Goal: Complete application form

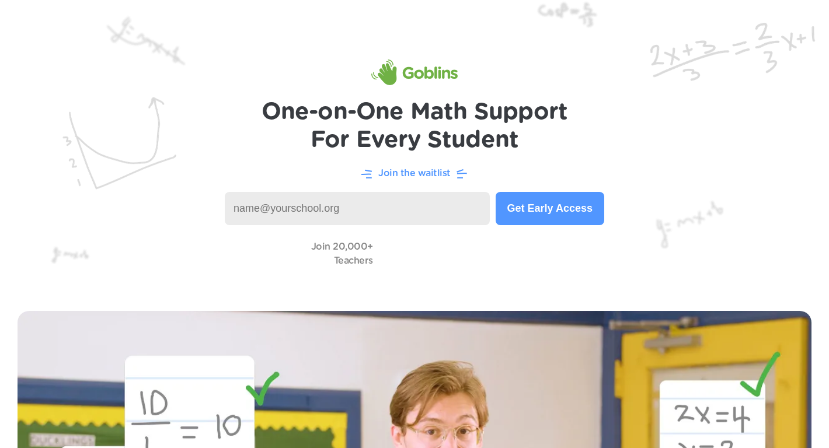
click at [392, 200] on input at bounding box center [357, 208] width 265 height 33
type input "[EMAIL_ADDRESS][DOMAIN_NAME]"
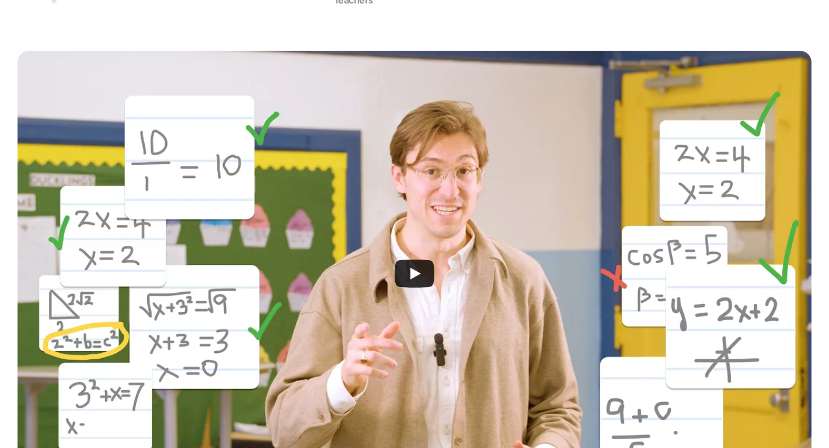
scroll to position [290, 0]
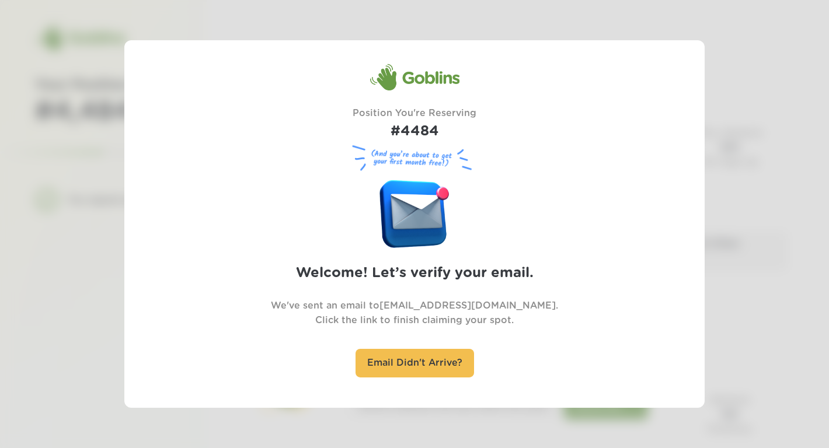
scroll to position [4, 0]
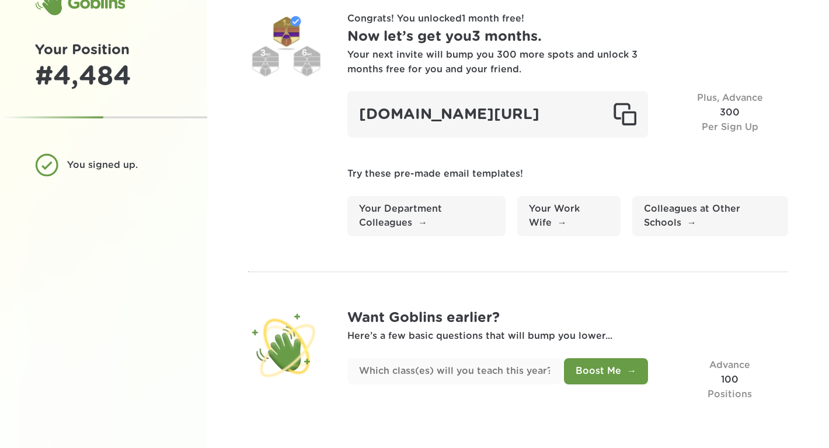
scroll to position [58, 0]
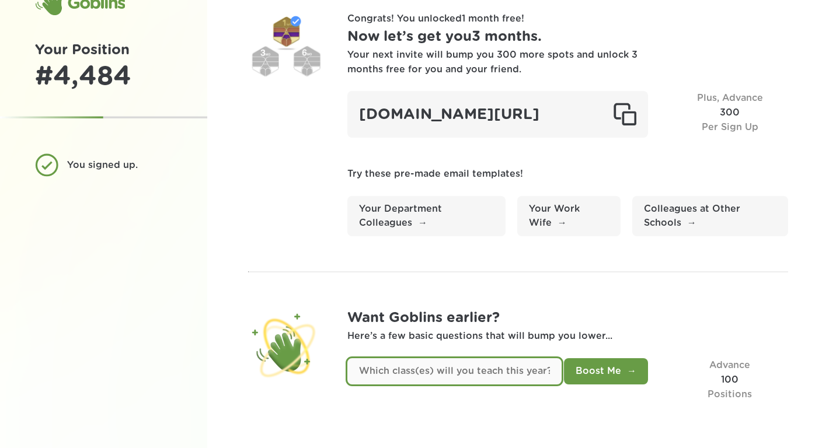
click at [474, 381] on input "text" at bounding box center [454, 372] width 214 height 26
type input "7th and 8th Grade"
click at [564, 359] on button "Boost Me" at bounding box center [606, 372] width 84 height 26
click at [523, 359] on input "text" at bounding box center [454, 372] width 214 height 26
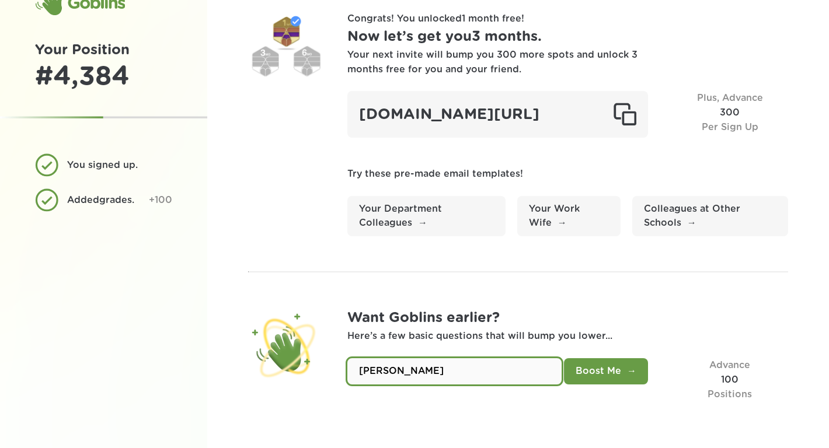
type input "Jason Rosenblum"
click at [564, 359] on button "Boost Me" at bounding box center [606, 372] width 84 height 26
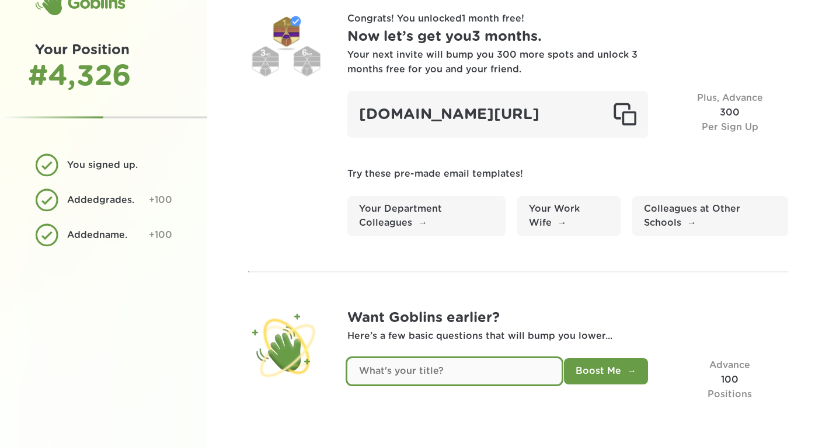
click at [517, 367] on input "text" at bounding box center [454, 372] width 214 height 26
type input "Teacher"
click at [564, 359] on button "Boost Me" at bounding box center [606, 372] width 84 height 26
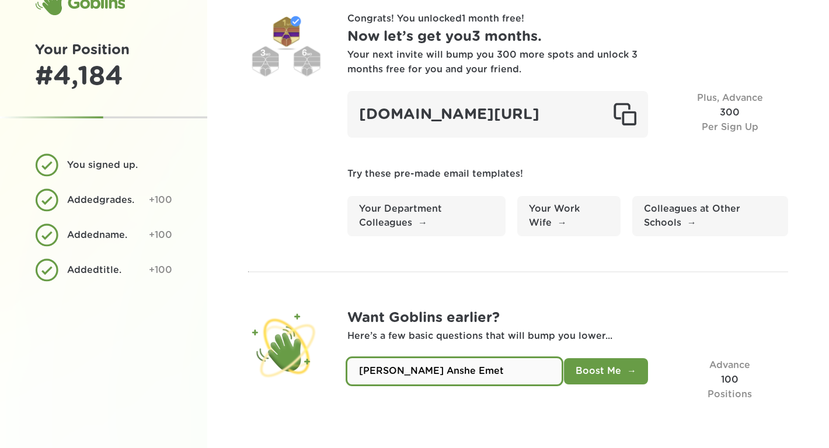
type input "Bernard Zell Anshe Emet"
click at [564, 359] on button "Boost Me" at bounding box center [606, 372] width 84 height 26
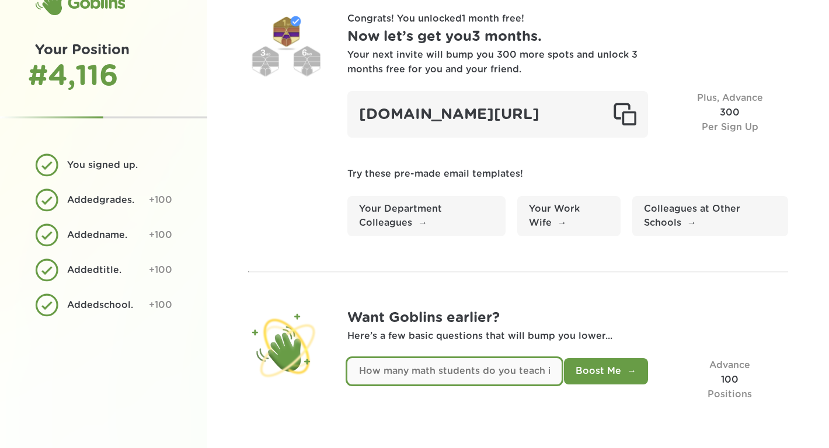
click at [500, 367] on input "text" at bounding box center [454, 372] width 214 height 26
click at [477, 374] on input "text" at bounding box center [454, 372] width 214 height 26
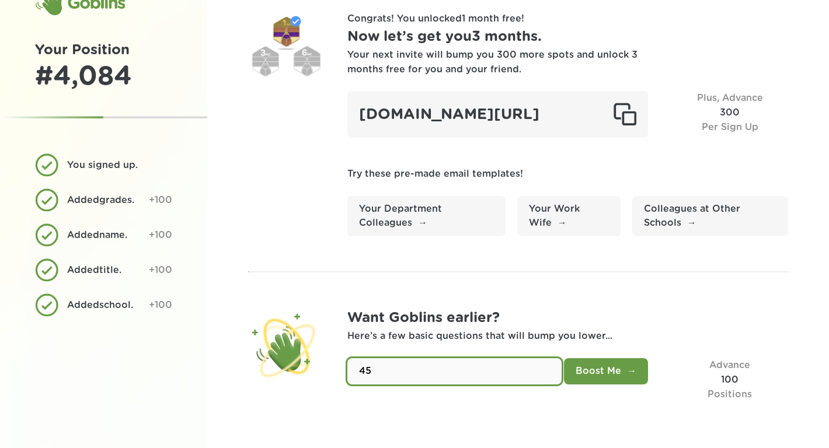
type input "45"
click at [564, 359] on button "Boost Me" at bounding box center [606, 372] width 84 height 26
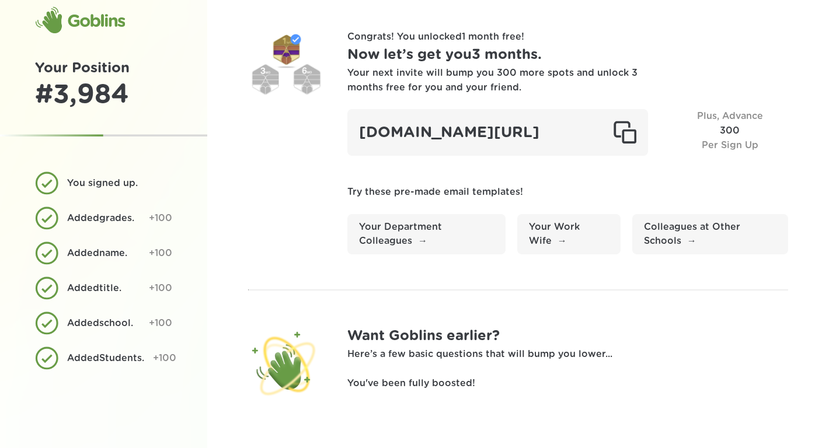
scroll to position [0, 0]
